Goal: Navigation & Orientation: Find specific page/section

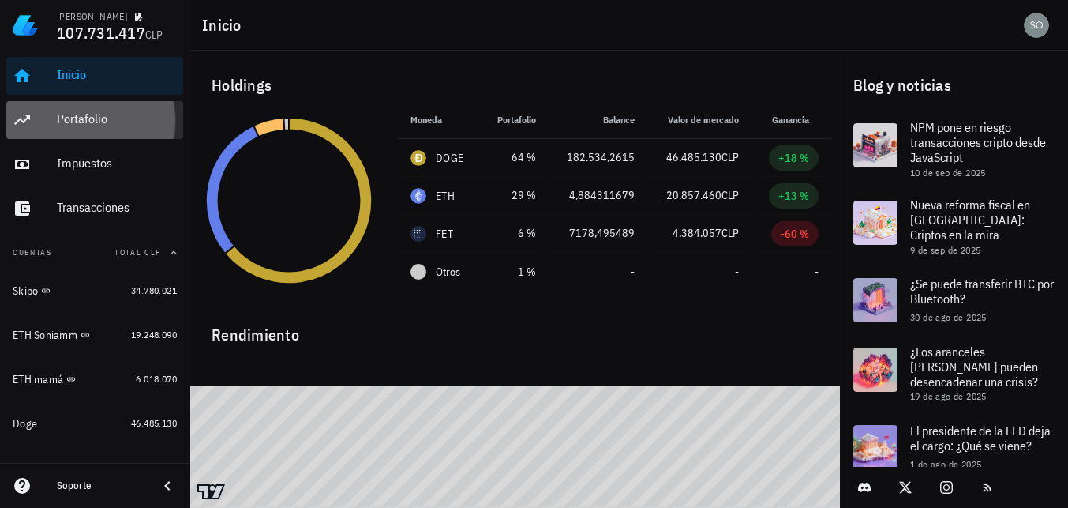
click at [72, 126] on div "Portafolio" at bounding box center [117, 118] width 120 height 15
